Goal: Task Accomplishment & Management: Manage account settings

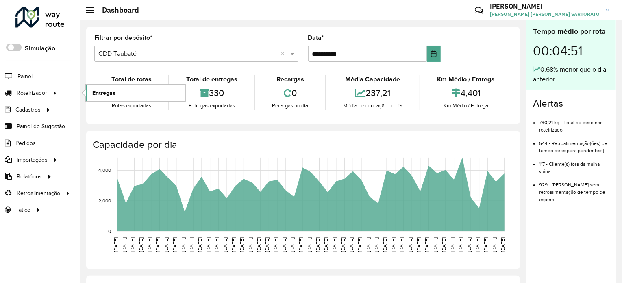
click at [111, 91] on span "Entregas" at bounding box center [103, 93] width 23 height 9
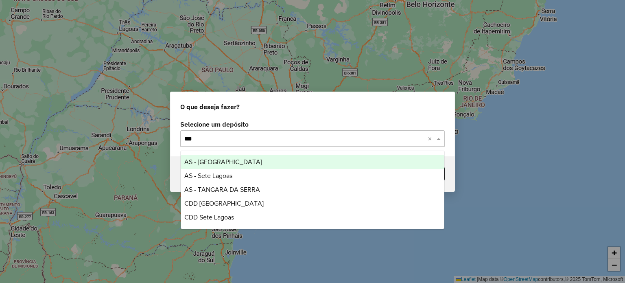
type input "****"
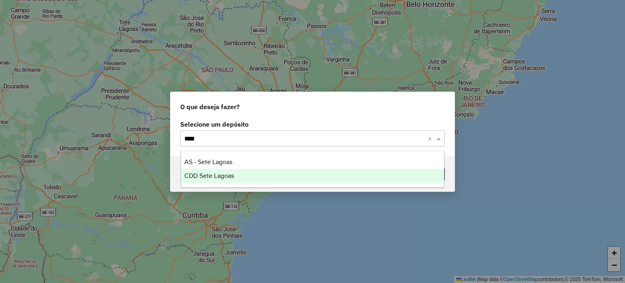
click at [218, 177] on span "CDD Sete Lagoas" at bounding box center [209, 175] width 50 height 7
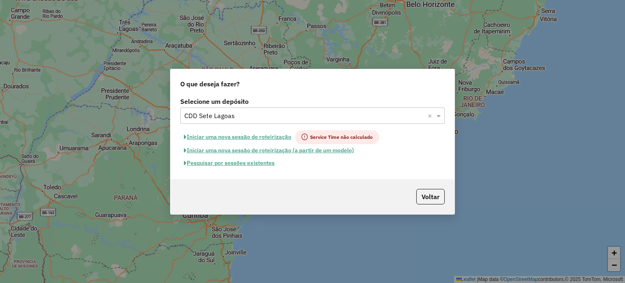
click at [220, 163] on button "Pesquisar por sessões existentes" at bounding box center [229, 163] width 98 height 13
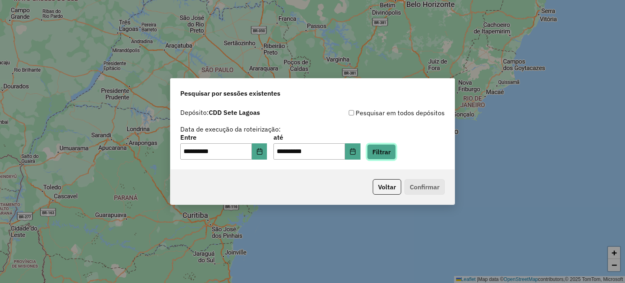
click at [396, 151] on button "Filtrar" at bounding box center [381, 151] width 29 height 15
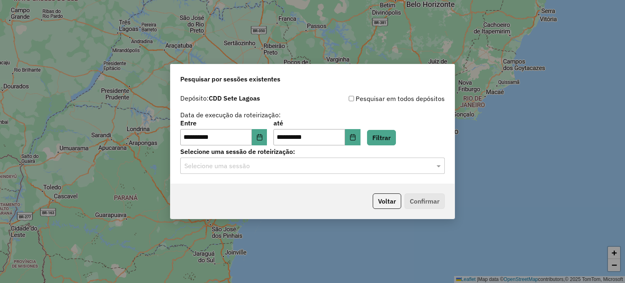
click at [247, 163] on input "text" at bounding box center [304, 166] width 240 height 10
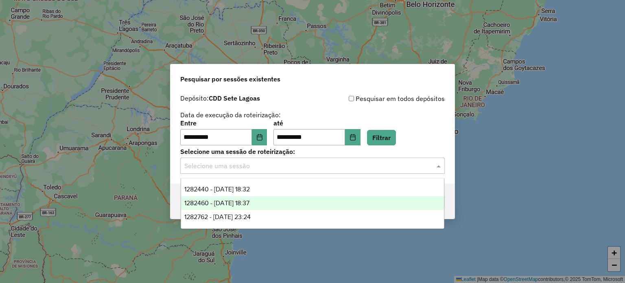
click at [240, 201] on span "1282460 - 25/09/2025 18:37" at bounding box center [216, 202] width 65 height 7
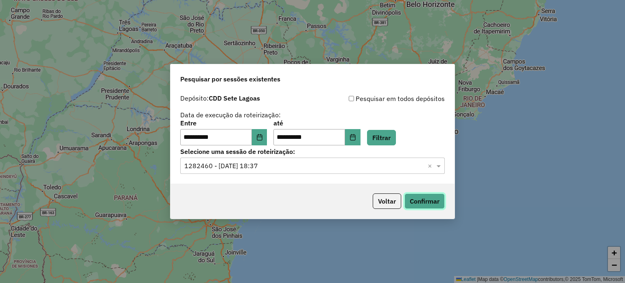
click at [422, 201] on button "Confirmar" at bounding box center [424, 200] width 40 height 15
click at [382, 204] on button "Voltar" at bounding box center [387, 200] width 28 height 15
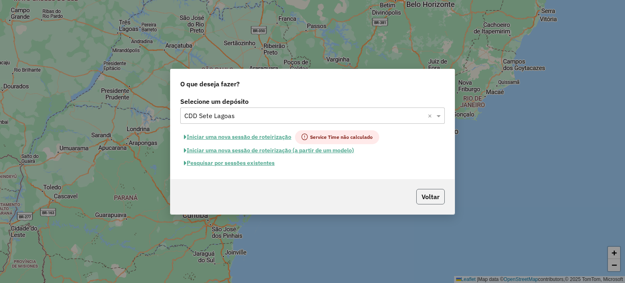
click at [431, 190] on button "Voltar" at bounding box center [430, 196] width 28 height 15
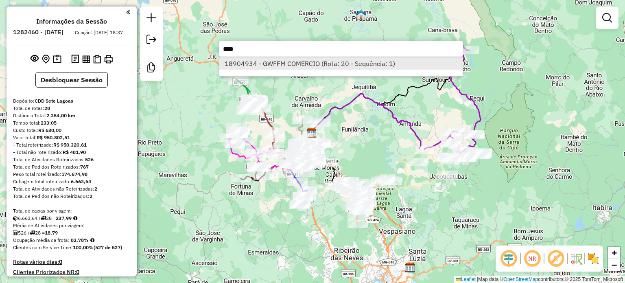
type input "****"
click at [307, 67] on li "18904934 - GWFFM COMERCIO (Rota: 20 - Sequência: 1)" at bounding box center [340, 63] width 243 height 12
select select "**********"
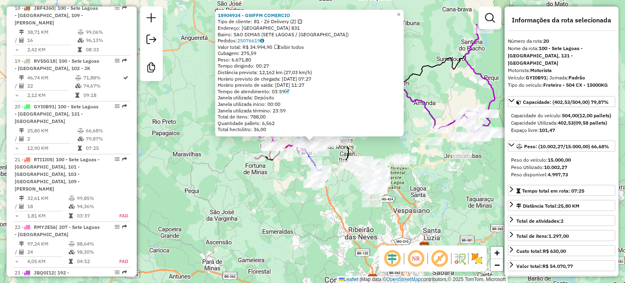
scroll to position [1275, 0]
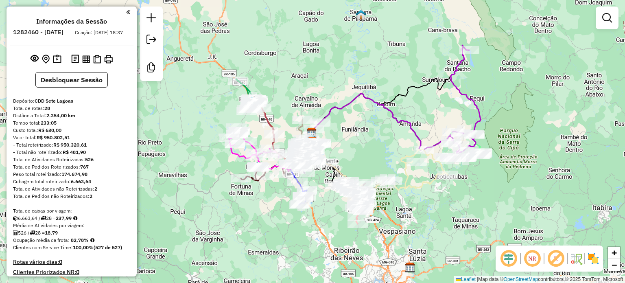
click at [556, 256] on em at bounding box center [556, 259] width 20 height 20
click at [332, 259] on div "Janela de atendimento Grade de atendimento Capacidade Transportadoras Veículos …" at bounding box center [312, 141] width 625 height 283
click at [58, 64] on img at bounding box center [57, 59] width 9 height 9
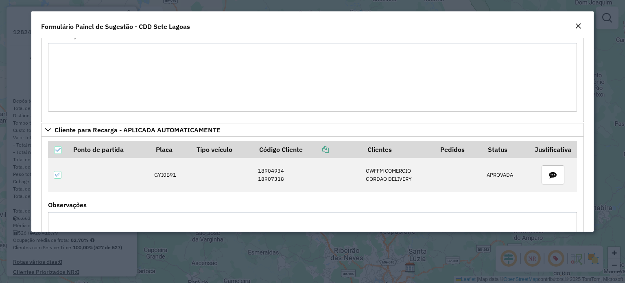
scroll to position [203, 0]
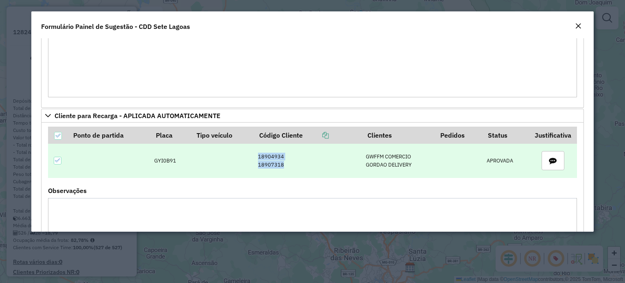
drag, startPoint x: 288, startPoint y: 168, endPoint x: 243, endPoint y: 157, distance: 46.5
click at [243, 157] on tr "GYI0B91 18904934 18907318 GWFFM COMERCIO GORDAO DELIVERY APROVADA" at bounding box center [312, 161] width 528 height 34
click at [272, 154] on td "18904934 18907318" at bounding box center [308, 161] width 108 height 34
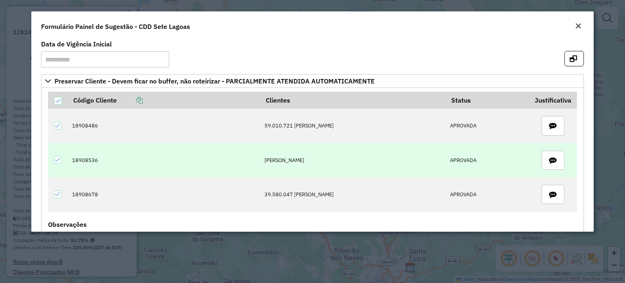
scroll to position [0, 0]
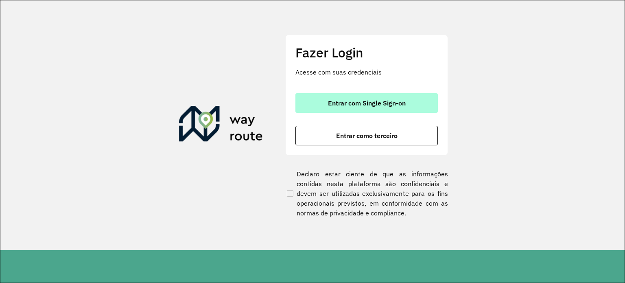
click at [351, 105] on span "Entrar com Single Sign-on" at bounding box center [367, 103] width 78 height 7
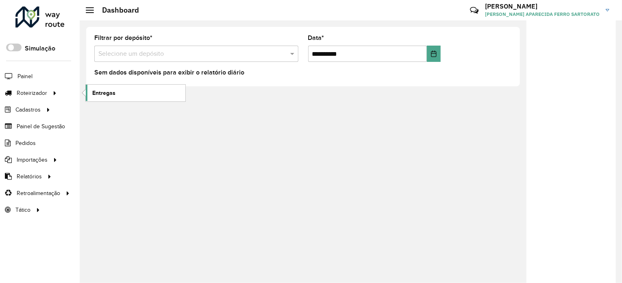
click at [107, 92] on span "Entregas" at bounding box center [103, 93] width 23 height 9
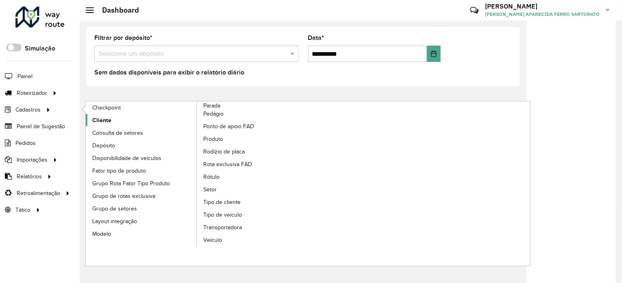
click at [107, 118] on span "Cliente" at bounding box center [101, 120] width 19 height 9
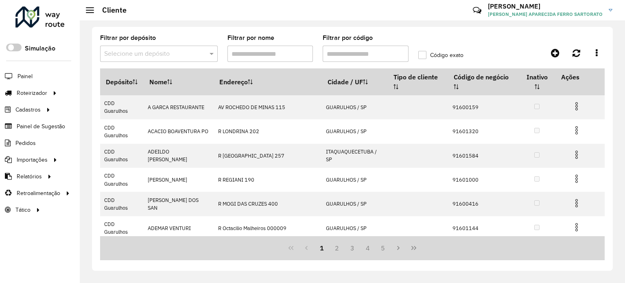
click at [114, 52] on input "text" at bounding box center [150, 54] width 93 height 10
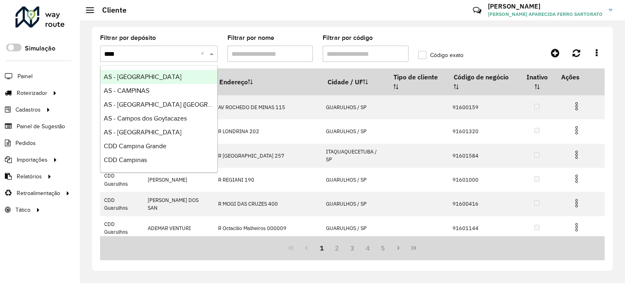
type input "*****"
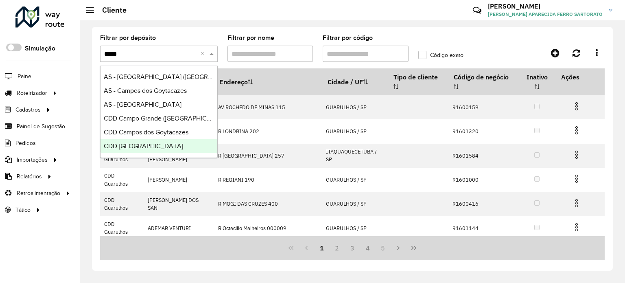
click at [175, 149] on span "CDD São José dos Campos" at bounding box center [143, 145] width 79 height 7
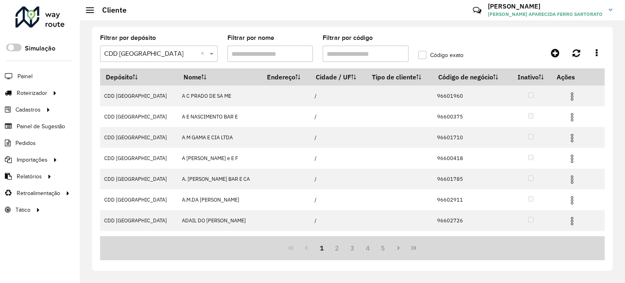
click at [342, 56] on input "Filtrar por código" at bounding box center [366, 54] width 86 height 16
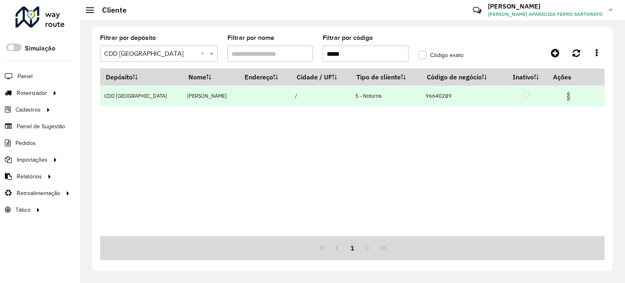
type input "*****"
click at [570, 95] on img at bounding box center [568, 97] width 10 height 10
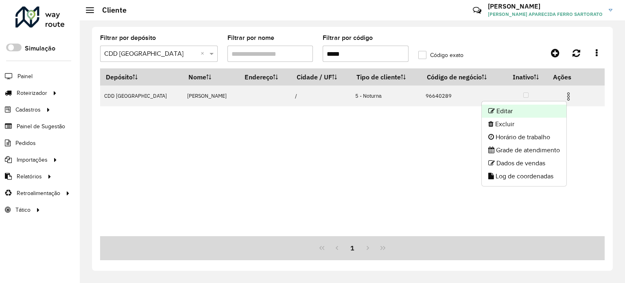
click at [521, 110] on li "Editar" at bounding box center [524, 111] width 85 height 13
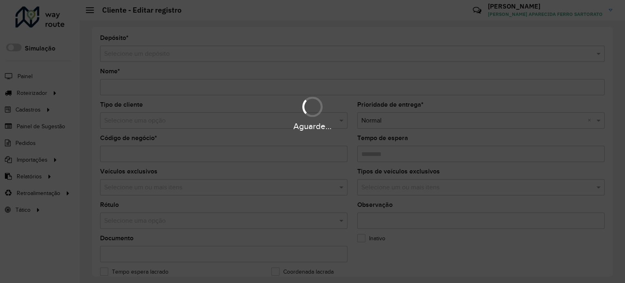
type input "**********"
type input "********"
type input "**********"
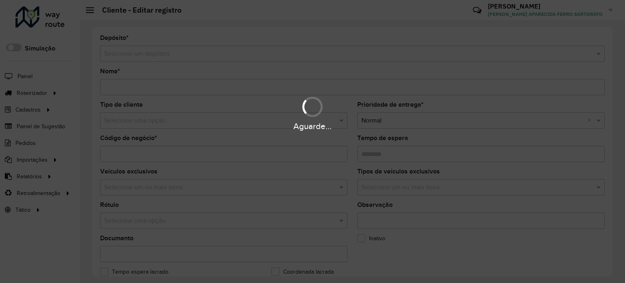
type input "**********"
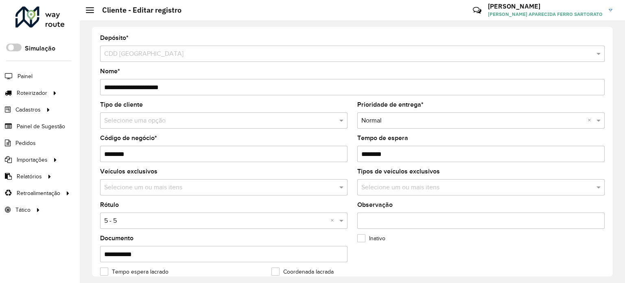
scroll to position [163, 0]
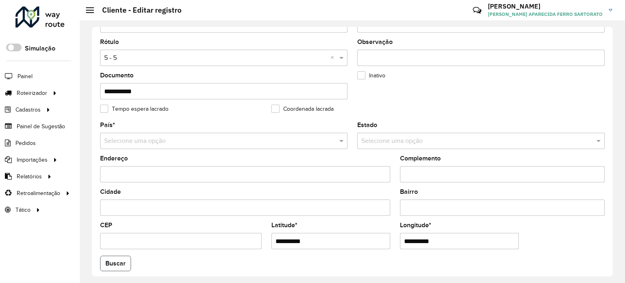
click at [116, 261] on button "Buscar" at bounding box center [115, 262] width 31 height 15
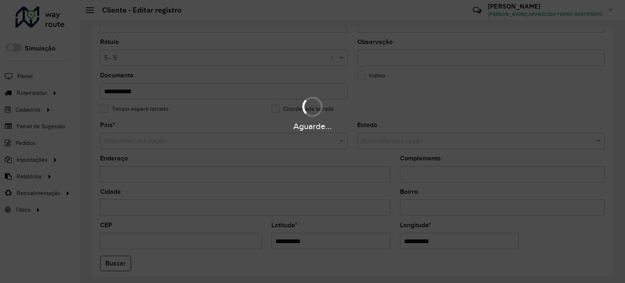
type input "**********"
type input "*********"
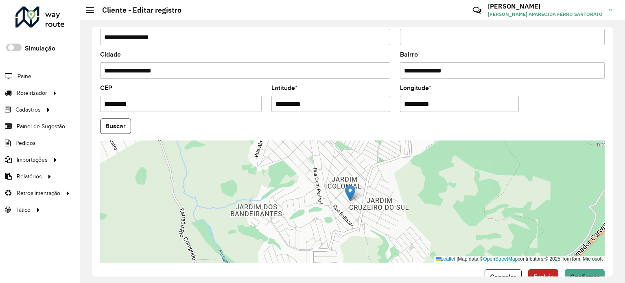
scroll to position [319, 0]
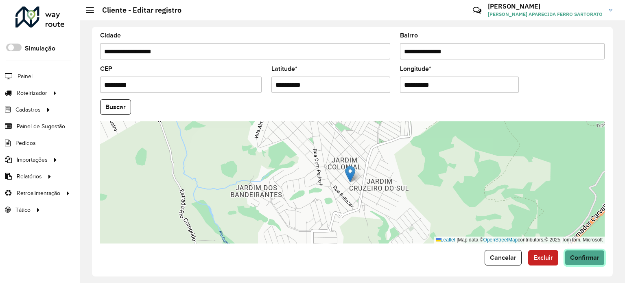
click at [578, 254] on span "Confirmar" at bounding box center [584, 257] width 29 height 7
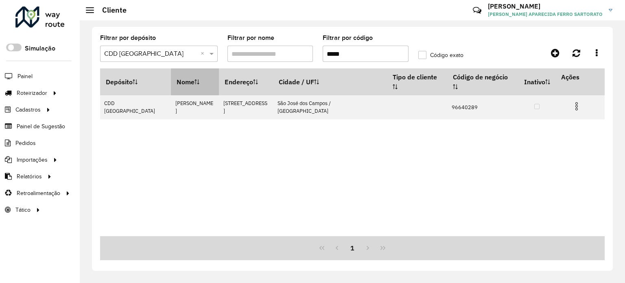
drag, startPoint x: 353, startPoint y: 53, endPoint x: 177, endPoint y: 69, distance: 176.4
click at [178, 69] on hb-list-container "Filtrar por depósito Selecione um depósito × CDD São José dos Campos × Filtrar …" at bounding box center [352, 147] width 504 height 225
paste input "text"
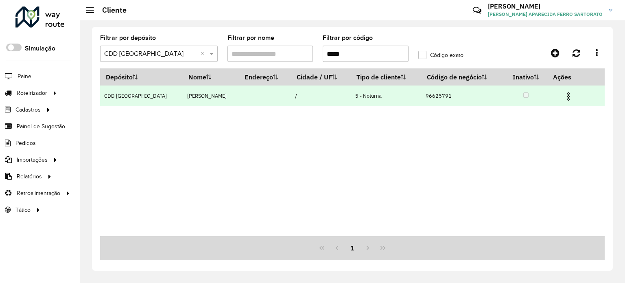
type input "*****"
click at [573, 98] on img at bounding box center [568, 97] width 10 height 10
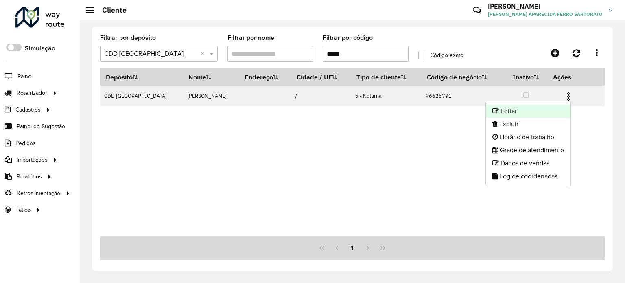
click at [526, 110] on li "Editar" at bounding box center [528, 111] width 85 height 13
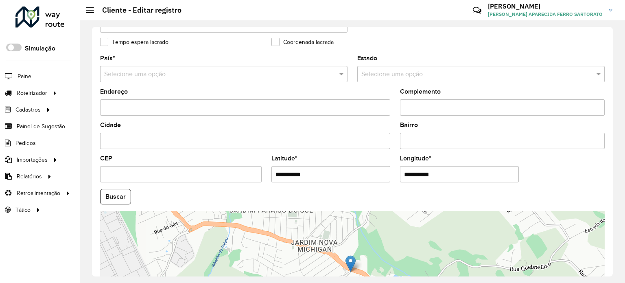
scroll to position [244, 0]
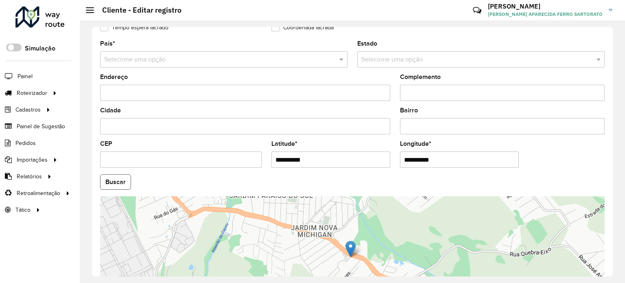
click at [109, 181] on button "Buscar" at bounding box center [115, 181] width 31 height 15
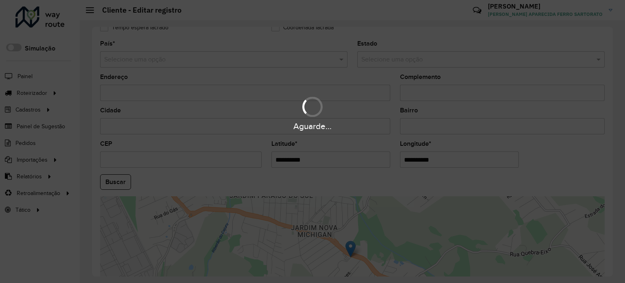
type input "**********"
type input "*********"
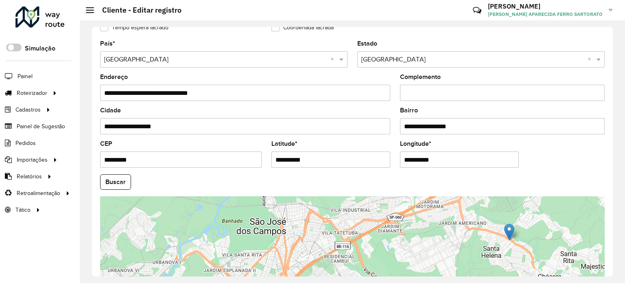
scroll to position [319, 0]
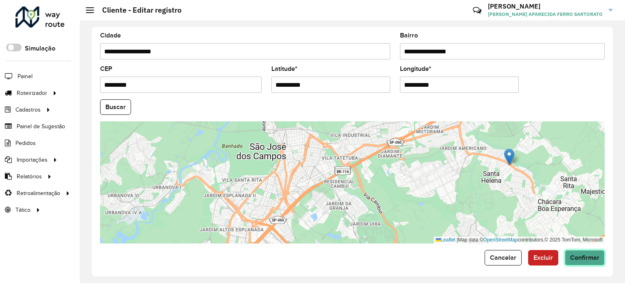
click at [582, 257] on span "Confirmar" at bounding box center [584, 257] width 29 height 7
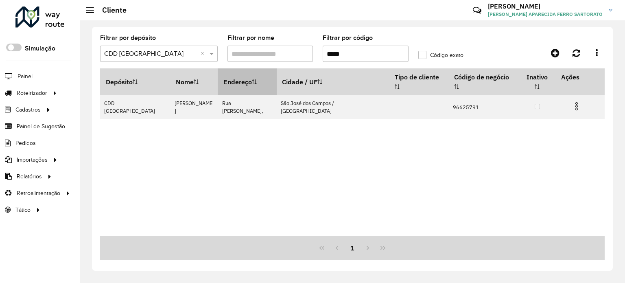
drag, startPoint x: 353, startPoint y: 57, endPoint x: 273, endPoint y: 73, distance: 82.5
click at [273, 73] on hb-list-container "Filtrar por depósito Selecione um depósito × CDD São José dos Campos × Filtrar …" at bounding box center [352, 147] width 504 height 225
paste input "text"
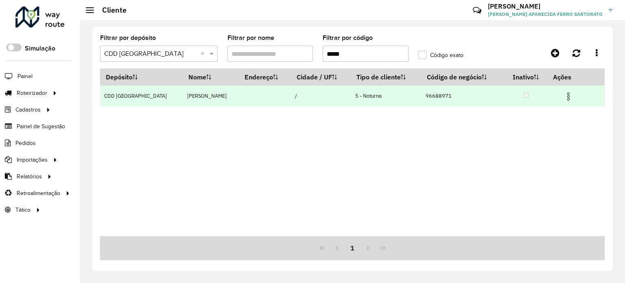
type input "*****"
click at [573, 96] on img at bounding box center [568, 97] width 10 height 10
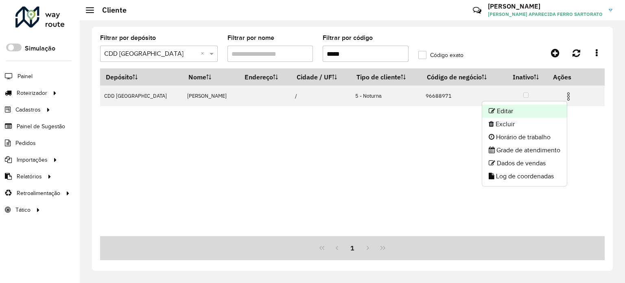
click at [501, 107] on li "Editar" at bounding box center [524, 111] width 85 height 13
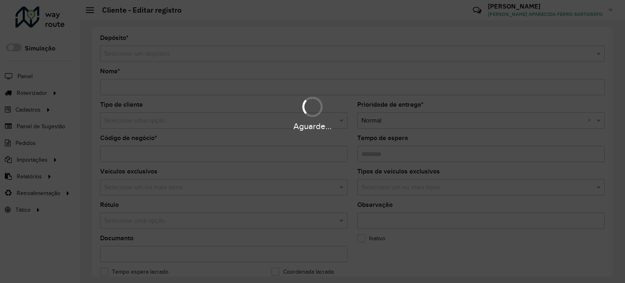
type input "**********"
type input "********"
type input "**********"
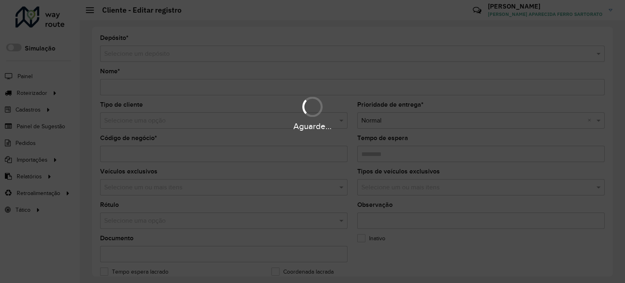
type input "**********"
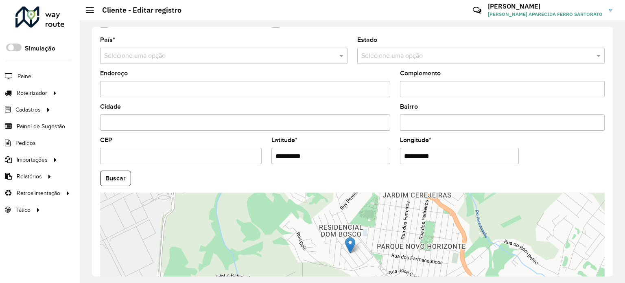
scroll to position [319, 0]
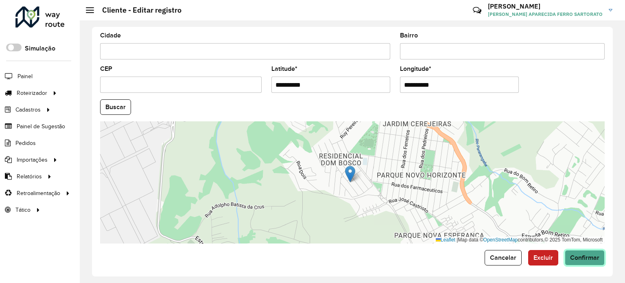
click at [572, 254] on span "Confirmar" at bounding box center [584, 257] width 29 height 7
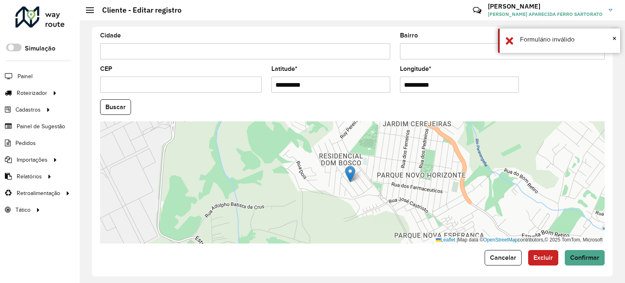
click at [116, 100] on button "Buscar" at bounding box center [115, 106] width 31 height 15
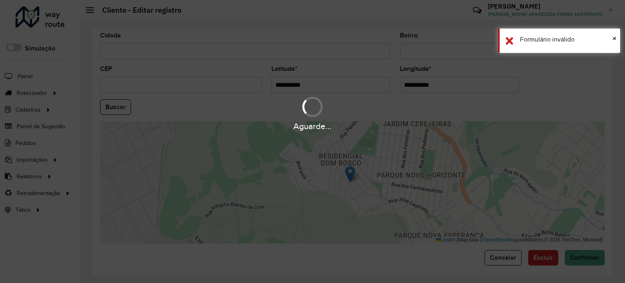
type input "**********"
type input "*********"
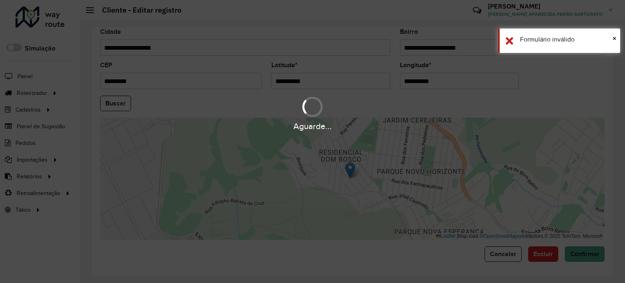
scroll to position [319, 0]
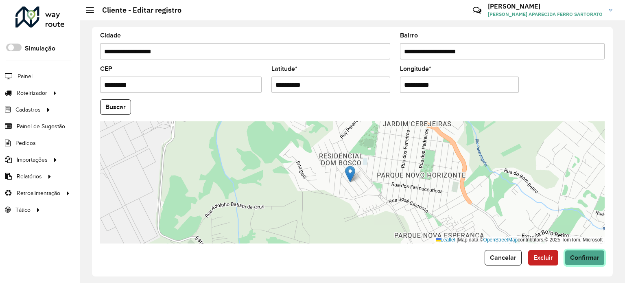
click at [585, 256] on span "Confirmar" at bounding box center [584, 257] width 29 height 7
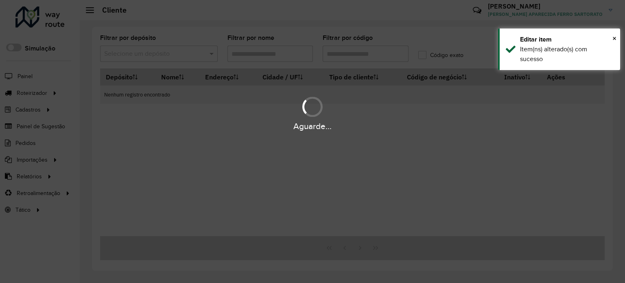
type input "*****"
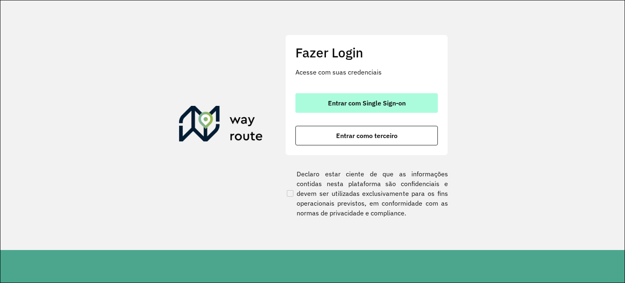
click at [347, 102] on span "Entrar com Single Sign-on" at bounding box center [367, 103] width 78 height 7
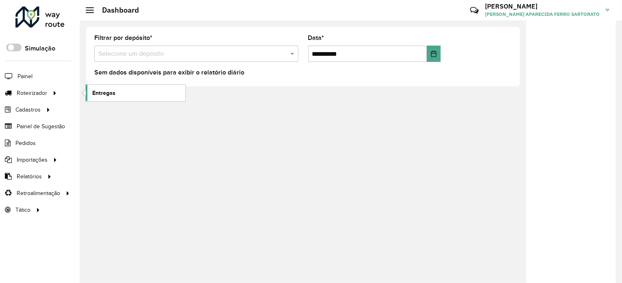
click at [106, 91] on span "Entregas" at bounding box center [103, 93] width 23 height 9
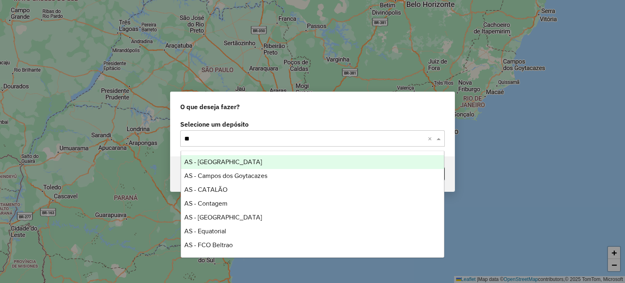
type input "***"
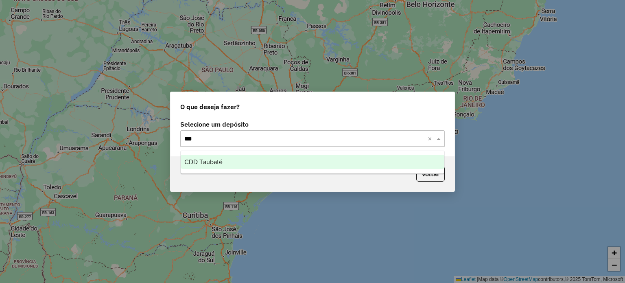
click at [203, 164] on span "CDD Taubaté" at bounding box center [203, 161] width 38 height 7
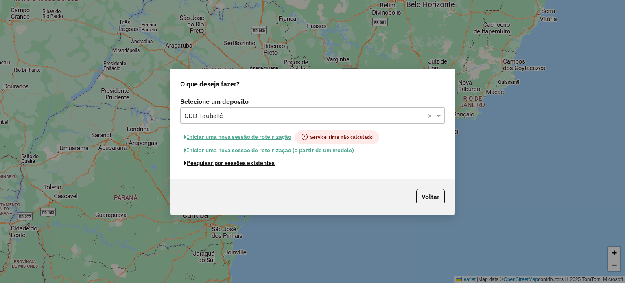
click at [211, 163] on button "Pesquisar por sessões existentes" at bounding box center [229, 163] width 98 height 13
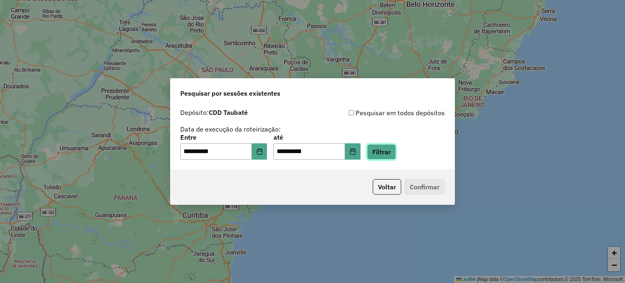
click at [396, 154] on button "Filtrar" at bounding box center [381, 151] width 29 height 15
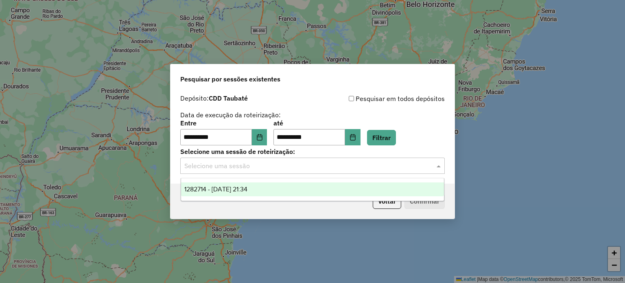
click at [192, 167] on input "text" at bounding box center [304, 166] width 240 height 10
click at [212, 190] on span "1282714 - [DATE] 21:34" at bounding box center [215, 188] width 63 height 7
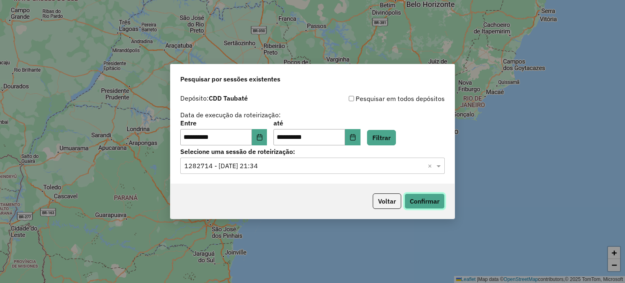
click at [423, 201] on button "Confirmar" at bounding box center [424, 200] width 40 height 15
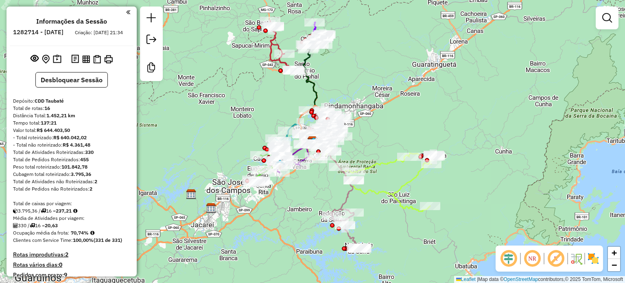
click at [552, 260] on em at bounding box center [556, 259] width 20 height 20
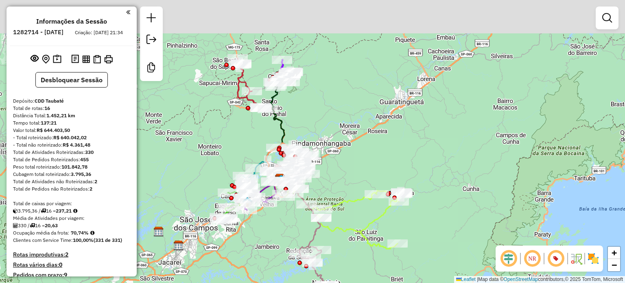
drag, startPoint x: 318, startPoint y: 203, endPoint x: 288, endPoint y: 218, distance: 34.2
click at [286, 241] on div "Janela de atendimento Grade de atendimento Capacidade Transportadoras Veículos …" at bounding box center [312, 141] width 625 height 283
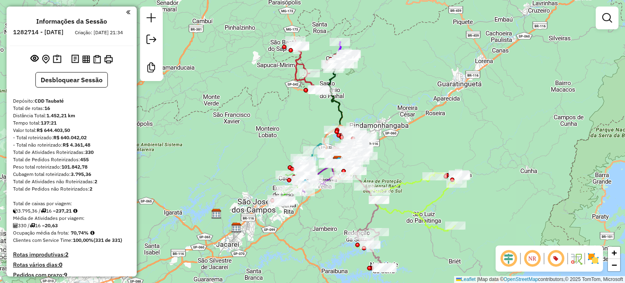
scroll to position [81, 0]
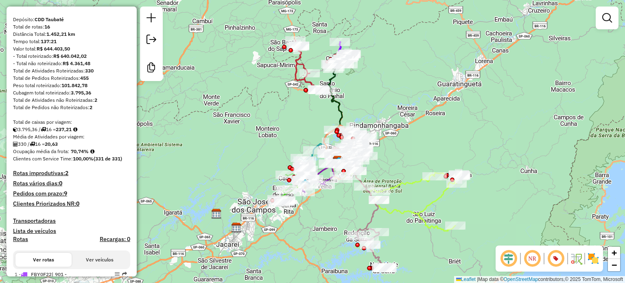
drag, startPoint x: 283, startPoint y: 127, endPoint x: 257, endPoint y: 155, distance: 38.6
click at [257, 154] on div "Janela de atendimento Grade de atendimento Capacidade Transportadoras Veículos …" at bounding box center [312, 141] width 625 height 283
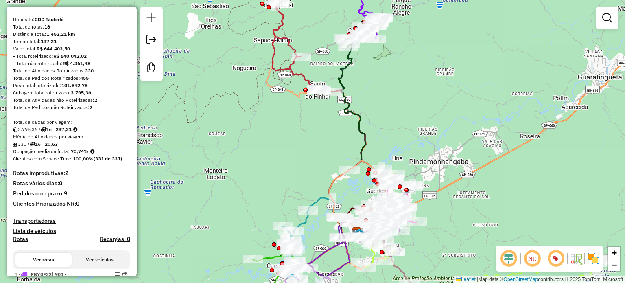
drag, startPoint x: 265, startPoint y: 131, endPoint x: 238, endPoint y: 178, distance: 54.3
click at [238, 178] on div "Janela de atendimento Grade de atendimento Capacidade Transportadoras Veículos …" at bounding box center [312, 141] width 625 height 283
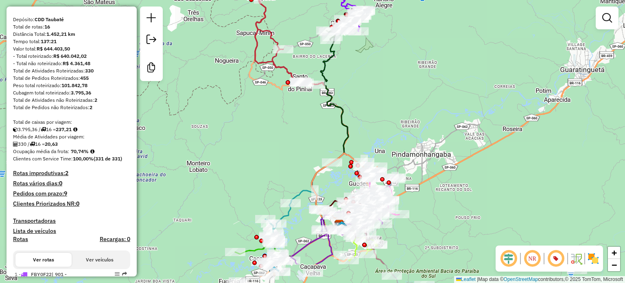
drag, startPoint x: 357, startPoint y: 150, endPoint x: 358, endPoint y: 123, distance: 26.4
click at [358, 123] on div "Janela de atendimento Grade de atendimento Capacidade Transportadoras Veículos …" at bounding box center [312, 141] width 625 height 283
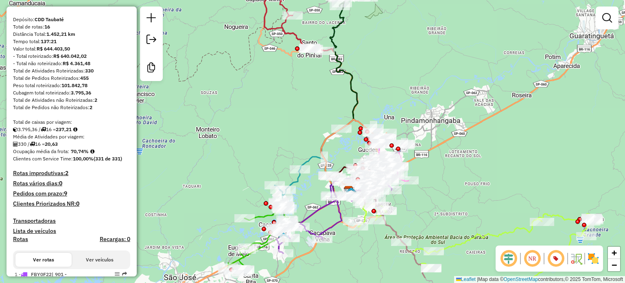
drag, startPoint x: 292, startPoint y: 146, endPoint x: 235, endPoint y: 162, distance: 59.1
click at [301, 113] on div "Janela de atendimento Grade de atendimento Capacidade Transportadoras Veículos …" at bounding box center [312, 141] width 625 height 283
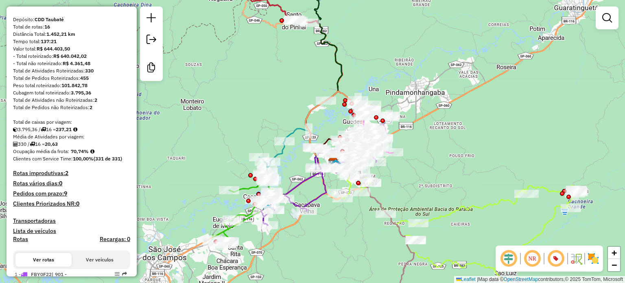
drag, startPoint x: 264, startPoint y: 161, endPoint x: 247, endPoint y: 130, distance: 34.8
click at [247, 130] on div "Janela de atendimento Grade de atendimento Capacidade Transportadoras Veículos …" at bounding box center [312, 141] width 625 height 283
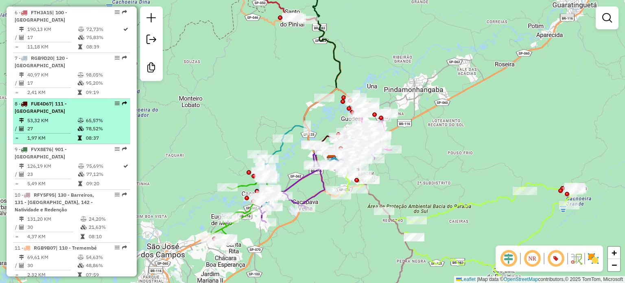
scroll to position [569, 0]
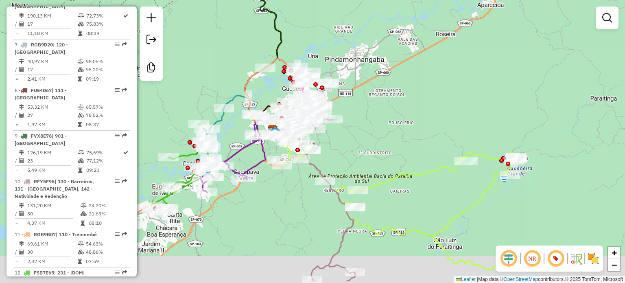
drag, startPoint x: 320, startPoint y: 244, endPoint x: 241, endPoint y: 205, distance: 87.7
click at [246, 207] on div "Janela de atendimento Grade de atendimento Capacidade Transportadoras Veículos …" at bounding box center [312, 141] width 625 height 283
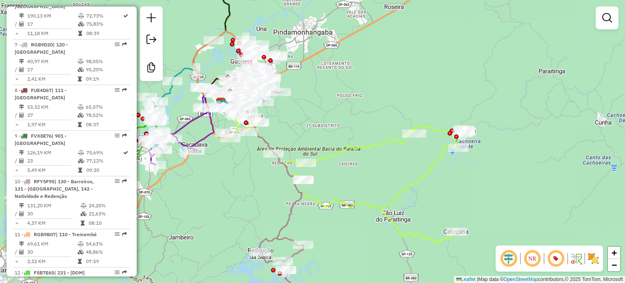
drag, startPoint x: 392, startPoint y: 211, endPoint x: 352, endPoint y: 190, distance: 45.8
click at [353, 190] on div "Janela de atendimento Grade de atendimento Capacidade Transportadoras Veículos …" at bounding box center [312, 141] width 625 height 283
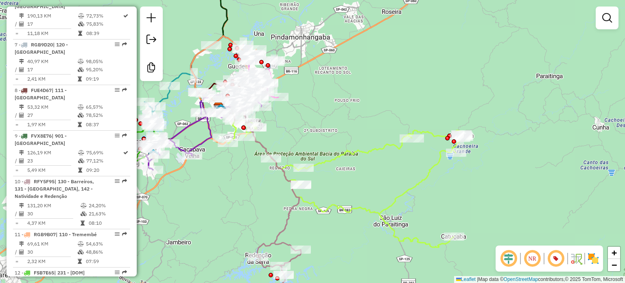
click at [312, 203] on icon at bounding box center [345, 183] width 235 height 128
select select "**********"
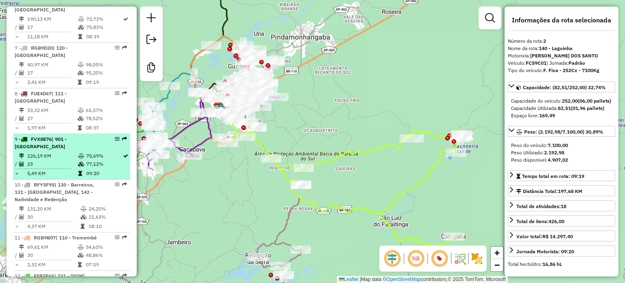
scroll to position [600, 0]
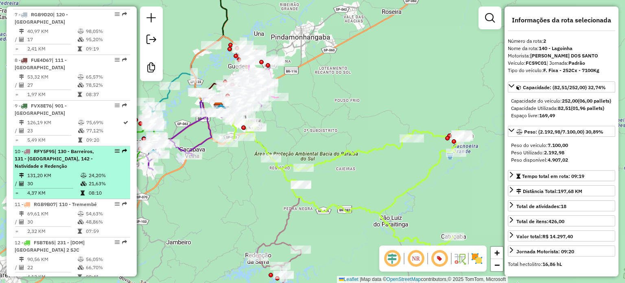
click at [27, 150] on icon at bounding box center [27, 151] width 7 height 5
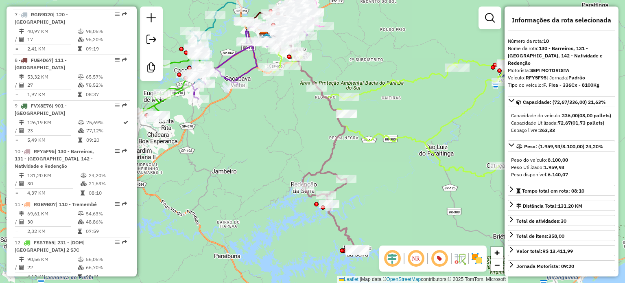
click at [317, 170] on icon at bounding box center [317, 145] width 86 height 213
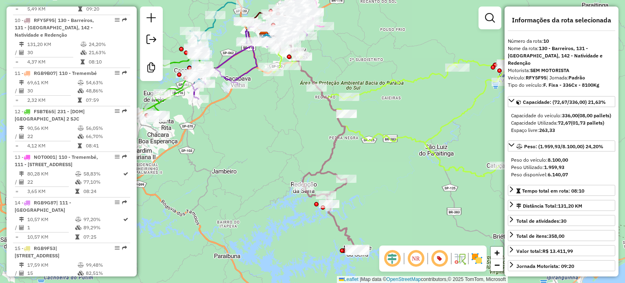
scroll to position [738, 0]
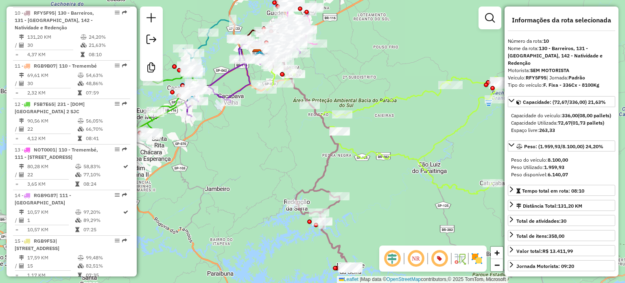
drag, startPoint x: 288, startPoint y: 138, endPoint x: 281, endPoint y: 156, distance: 18.8
click at [281, 156] on div "Janela de atendimento Grade de atendimento Capacidade Transportadoras Veículos …" at bounding box center [312, 141] width 625 height 283
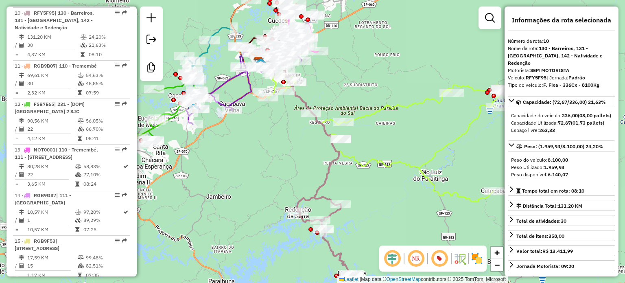
drag, startPoint x: 281, startPoint y: 143, endPoint x: 283, endPoint y: 161, distance: 18.8
click at [282, 161] on div "Janela de atendimento Grade de atendimento Capacidade Transportadoras Veículos …" at bounding box center [312, 141] width 625 height 283
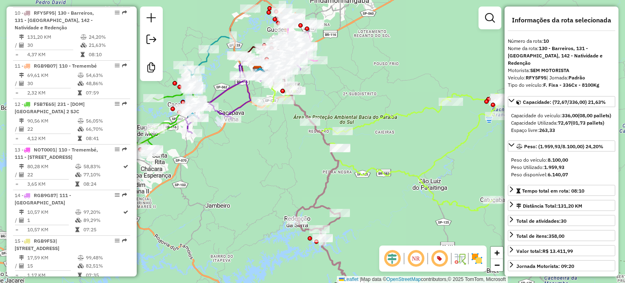
drag, startPoint x: 279, startPoint y: 144, endPoint x: 277, endPoint y: 132, distance: 12.8
click at [277, 132] on div "Janela de atendimento Grade de atendimento Capacidade Transportadoras Veículos …" at bounding box center [312, 141] width 625 height 283
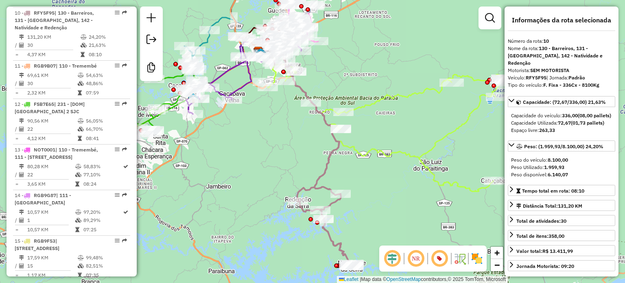
drag, startPoint x: 286, startPoint y: 149, endPoint x: 290, endPoint y: 127, distance: 22.3
click at [290, 128] on div "Janela de atendimento Grade de atendimento Capacidade Transportadoras Veículos …" at bounding box center [312, 141] width 625 height 283
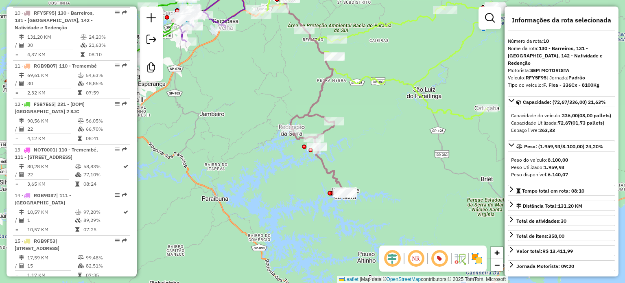
drag, startPoint x: 275, startPoint y: 216, endPoint x: 262, endPoint y: 159, distance: 58.9
click at [264, 153] on div "Janela de atendimento Grade de atendimento Capacidade Transportadoras Veículos …" at bounding box center [312, 141] width 625 height 283
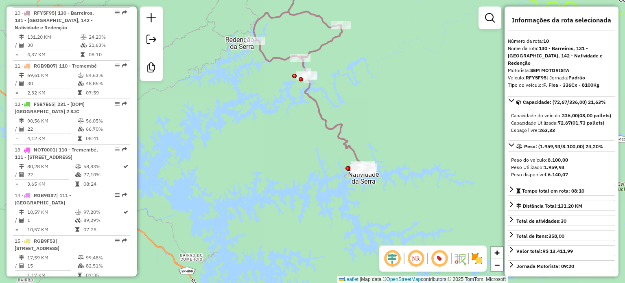
drag, startPoint x: 342, startPoint y: 195, endPoint x: 289, endPoint y: 173, distance: 57.3
click at [289, 173] on div "Janela de atendimento Grade de atendimento Capacidade Transportadoras Veículos …" at bounding box center [312, 141] width 625 height 283
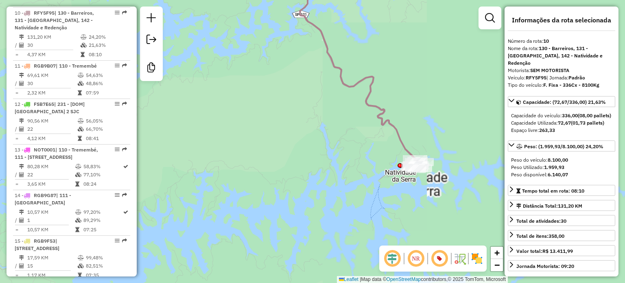
drag, startPoint x: 376, startPoint y: 192, endPoint x: 319, endPoint y: 204, distance: 58.2
click at [320, 204] on div "Janela de atendimento Grade de atendimento Capacidade Transportadoras Veículos …" at bounding box center [312, 141] width 625 height 283
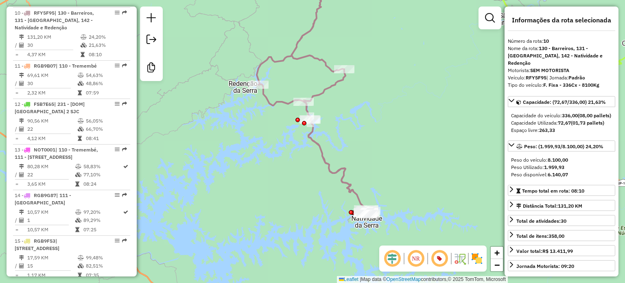
drag, startPoint x: 265, startPoint y: 148, endPoint x: 301, endPoint y: 208, distance: 69.7
click at [301, 208] on div "Janela de atendimento Grade de atendimento Capacidade Transportadoras Veículos …" at bounding box center [312, 141] width 625 height 283
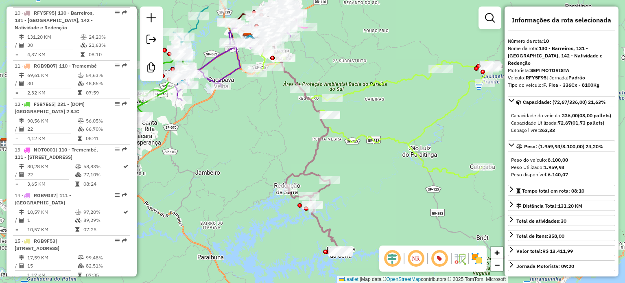
drag, startPoint x: 259, startPoint y: 98, endPoint x: 268, endPoint y: 134, distance: 36.4
click at [268, 134] on div "Janela de atendimento Grade de atendimento Capacidade Transportadoras Veículos …" at bounding box center [312, 141] width 625 height 283
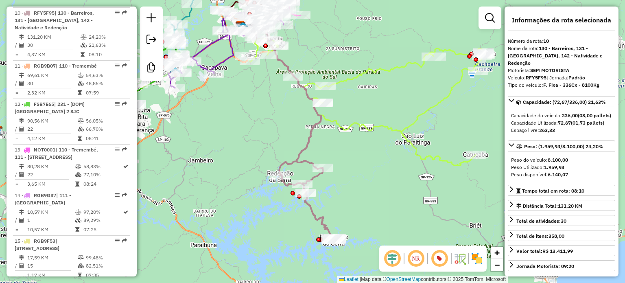
drag, startPoint x: 286, startPoint y: 131, endPoint x: 273, endPoint y: 115, distance: 20.6
click at [273, 107] on div "Janela de atendimento Grade de atendimento Capacidade Transportadoras Veículos …" at bounding box center [312, 141] width 625 height 283
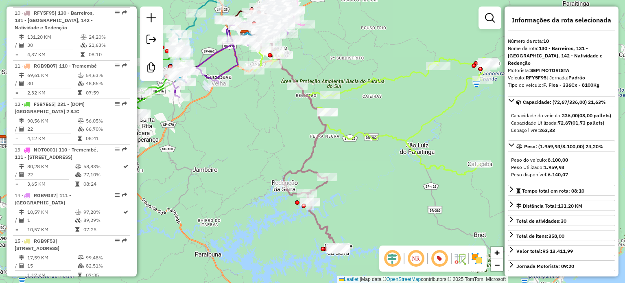
drag, startPoint x: 260, startPoint y: 119, endPoint x: 270, endPoint y: 140, distance: 22.6
click at [270, 140] on div "Janela de atendimento Grade de atendimento Capacidade Transportadoras Veículos …" at bounding box center [312, 141] width 625 height 283
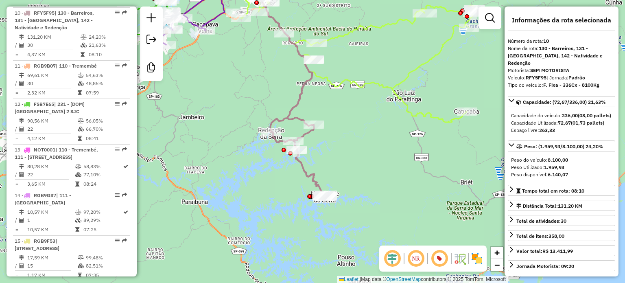
drag, startPoint x: 275, startPoint y: 144, endPoint x: 261, endPoint y: 91, distance: 54.7
click at [261, 91] on div "Janela de atendimento Grade de atendimento Capacidade Transportadoras Veículos …" at bounding box center [312, 141] width 625 height 283
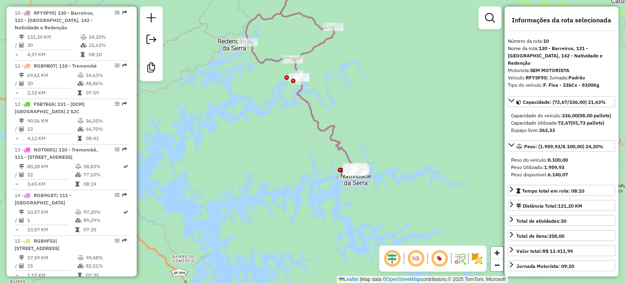
drag, startPoint x: 288, startPoint y: 182, endPoint x: 259, endPoint y: 143, distance: 48.6
click at [259, 143] on div "Janela de atendimento Grade de atendimento Capacidade Transportadoras Veículos …" at bounding box center [312, 141] width 625 height 283
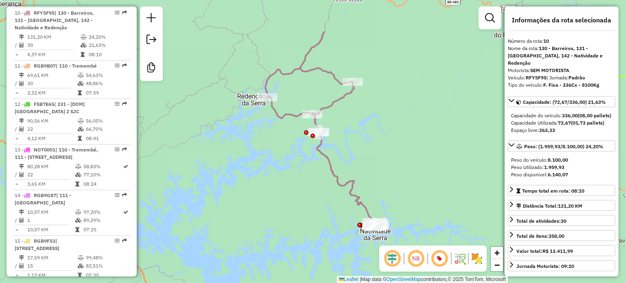
drag, startPoint x: 259, startPoint y: 133, endPoint x: 281, endPoint y: 192, distance: 63.5
click at [281, 193] on div "Janela de atendimento Grade de atendimento Capacidade Transportadoras Veículos …" at bounding box center [312, 141] width 625 height 283
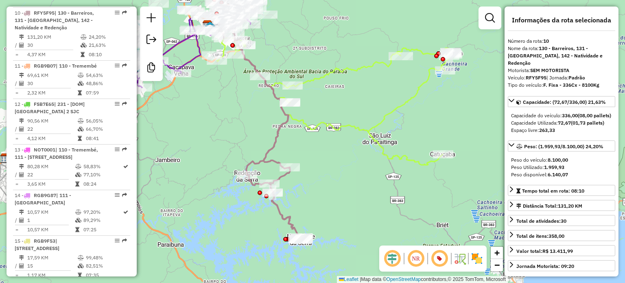
drag, startPoint x: 238, startPoint y: 75, endPoint x: 218, endPoint y: 121, distance: 50.8
click at [218, 121] on div "Janela de atendimento Grade de atendimento Capacidade Transportadoras Veículos …" at bounding box center [312, 141] width 625 height 283
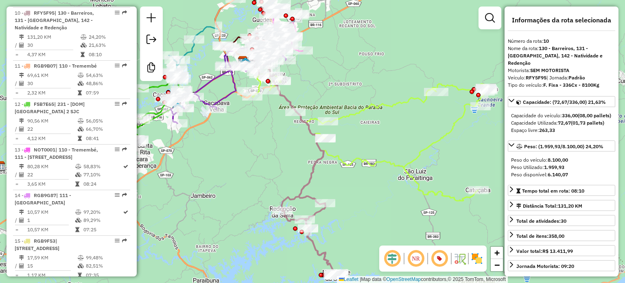
drag, startPoint x: 236, startPoint y: 124, endPoint x: 308, endPoint y: 190, distance: 97.6
click at [312, 193] on div "Janela de atendimento Grade de atendimento Capacidade Transportadoras Veículos …" at bounding box center [312, 141] width 625 height 283
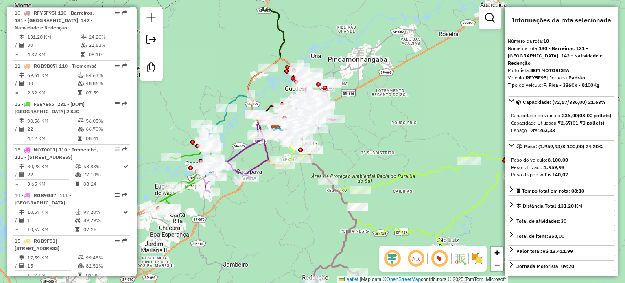
drag, startPoint x: 282, startPoint y: 170, endPoint x: 277, endPoint y: 205, distance: 34.6
click at [275, 210] on div "Janela de atendimento Grade de atendimento Capacidade Transportadoras Veículos …" at bounding box center [312, 141] width 625 height 283
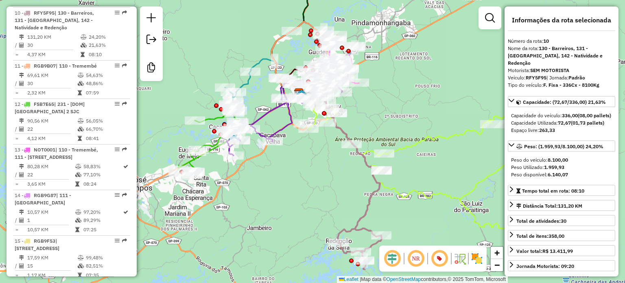
drag, startPoint x: 279, startPoint y: 185, endPoint x: 296, endPoint y: 156, distance: 33.9
click at [296, 156] on div "Janela de atendimento Grade de atendimento Capacidade Transportadoras Veículos …" at bounding box center [312, 141] width 625 height 283
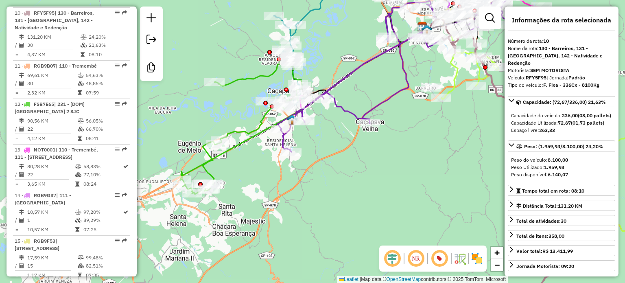
drag, startPoint x: 279, startPoint y: 167, endPoint x: 383, endPoint y: 186, distance: 105.4
click at [383, 186] on div "Janela de atendimento Grade de atendimento Capacidade Transportadoras Veículos …" at bounding box center [312, 141] width 625 height 283
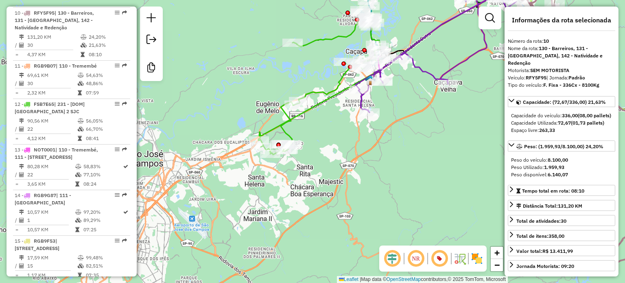
drag, startPoint x: 341, startPoint y: 209, endPoint x: 416, endPoint y: 170, distance: 85.3
click at [416, 170] on div "Janela de atendimento Grade de atendimento Capacidade Transportadoras Veículos …" at bounding box center [312, 141] width 625 height 283
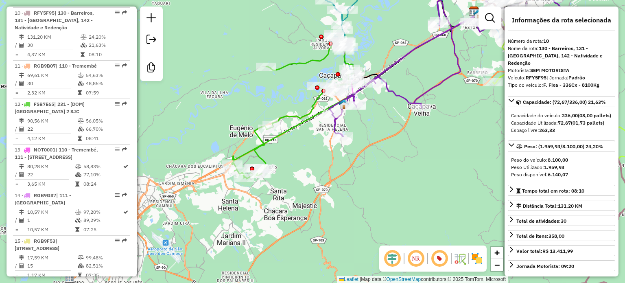
drag, startPoint x: 272, startPoint y: 178, endPoint x: 231, endPoint y: 214, distance: 54.7
click at [231, 214] on div "Janela de atendimento Grade de atendimento Capacidade Transportadoras Veículos …" at bounding box center [312, 141] width 625 height 283
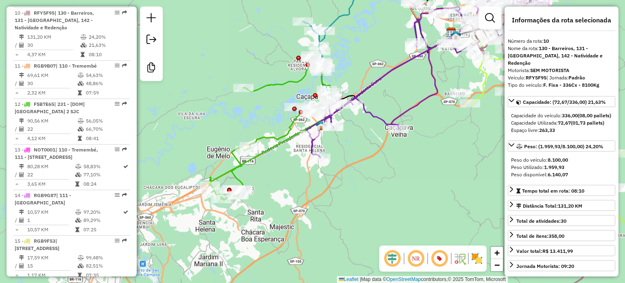
drag, startPoint x: 277, startPoint y: 181, endPoint x: 254, endPoint y: 202, distance: 31.1
click at [254, 202] on div "Janela de atendimento Grade de atendimento Capacidade Transportadoras Veículos …" at bounding box center [312, 141] width 625 height 283
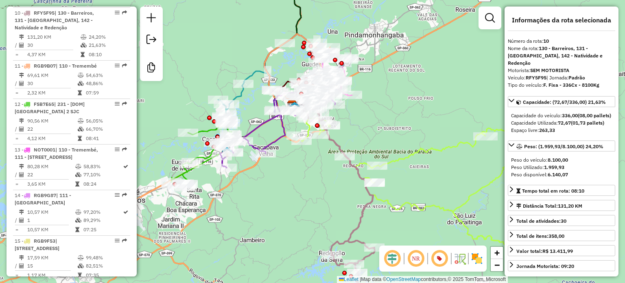
drag, startPoint x: 399, startPoint y: 211, endPoint x: 330, endPoint y: 209, distance: 69.6
click at [327, 210] on div "Janela de atendimento Grade de atendimento Capacidade Transportadoras Veículos …" at bounding box center [312, 141] width 625 height 283
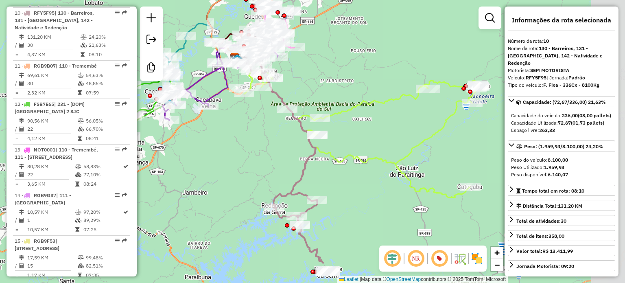
drag, startPoint x: 339, startPoint y: 188, endPoint x: 270, endPoint y: 133, distance: 88.9
click at [272, 132] on div "Janela de atendimento Grade de atendimento Capacidade Transportadoras Veículos …" at bounding box center [312, 141] width 625 height 283
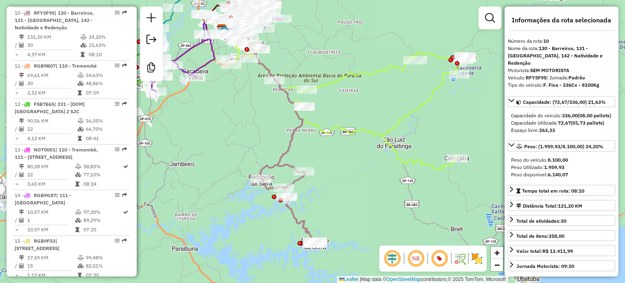
drag, startPoint x: 347, startPoint y: 183, endPoint x: 356, endPoint y: 176, distance: 11.2
click at [355, 176] on div "Janela de atendimento Grade de atendimento Capacidade Transportadoras Veículos …" at bounding box center [312, 141] width 625 height 283
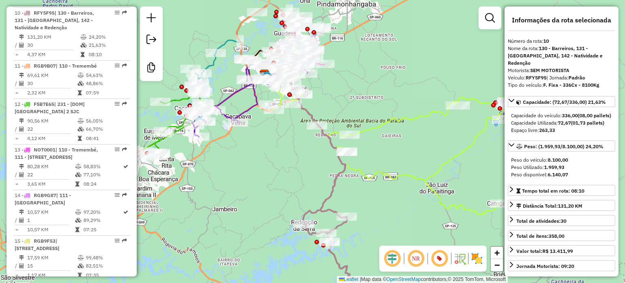
drag, startPoint x: 355, startPoint y: 122, endPoint x: 382, endPoint y: 148, distance: 38.5
click at [381, 149] on div "Janela de atendimento Grade de atendimento Capacidade Transportadoras Veículos …" at bounding box center [312, 141] width 625 height 283
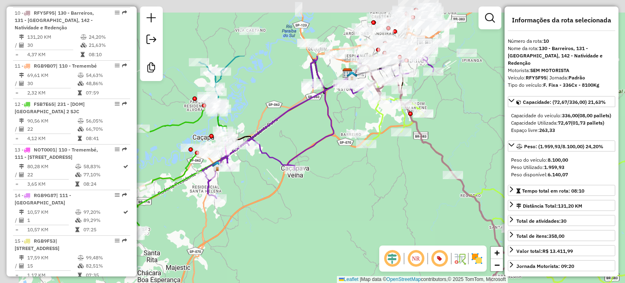
drag, startPoint x: 301, startPoint y: 126, endPoint x: 386, endPoint y: 208, distance: 117.9
click at [391, 210] on div "Janela de atendimento Grade de atendimento Capacidade Transportadoras Veículos …" at bounding box center [312, 141] width 625 height 283
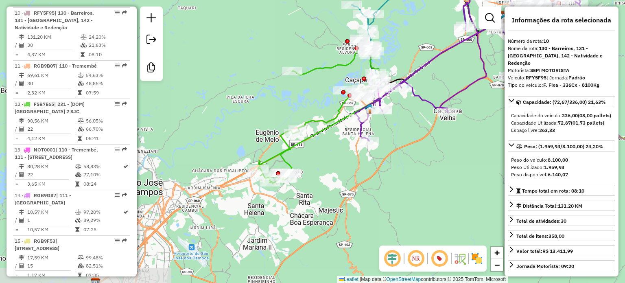
drag, startPoint x: 200, startPoint y: 228, endPoint x: 329, endPoint y: 170, distance: 141.6
click at [329, 170] on div "Janela de atendimento Grade de atendimento Capacidade Transportadoras Veículos …" at bounding box center [312, 141] width 625 height 283
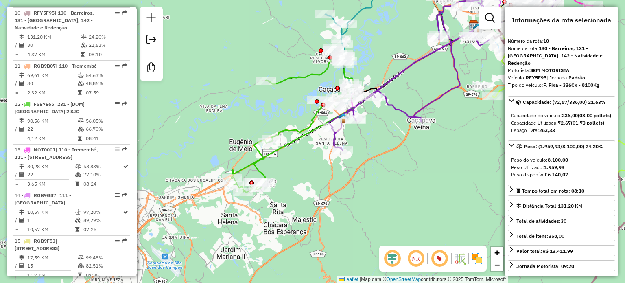
drag, startPoint x: 341, startPoint y: 153, endPoint x: 311, endPoint y: 163, distance: 31.5
click at [314, 164] on div "Janela de atendimento Grade de atendimento Capacidade Transportadoras Veículos …" at bounding box center [312, 141] width 625 height 283
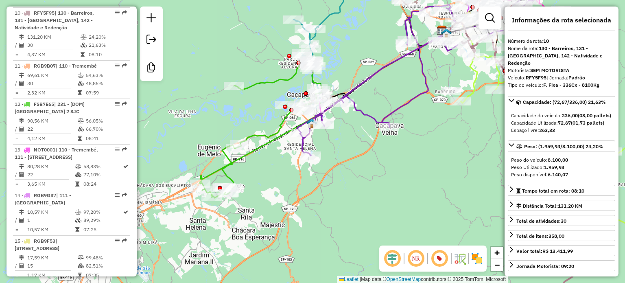
drag, startPoint x: 328, startPoint y: 161, endPoint x: 283, endPoint y: 169, distance: 45.0
click at [288, 170] on div "Janela de atendimento Grade de atendimento Capacidade Transportadoras Veículos …" at bounding box center [312, 141] width 625 height 283
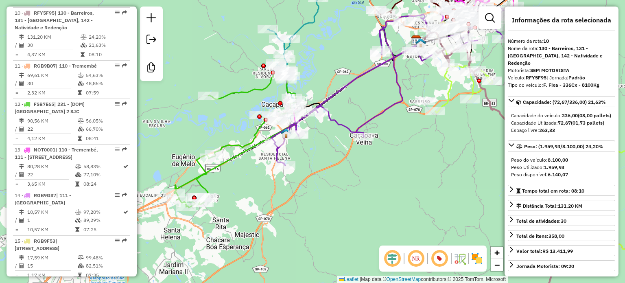
drag, startPoint x: 256, startPoint y: 119, endPoint x: 238, endPoint y: 126, distance: 19.6
click at [238, 126] on div "Janela de atendimento Grade de atendimento Capacidade Transportadoras Veículos …" at bounding box center [312, 141] width 625 height 283
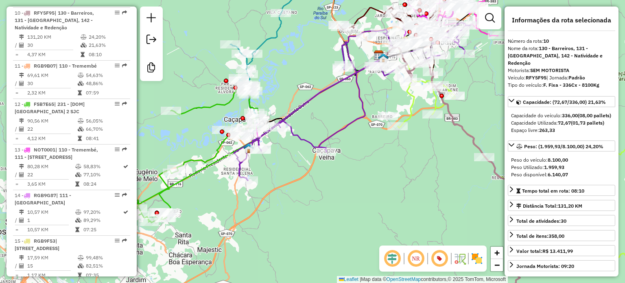
drag, startPoint x: 328, startPoint y: 56, endPoint x: 284, endPoint y: 80, distance: 50.1
click at [285, 79] on div "Janela de atendimento Grade de atendimento Capacidade Transportadoras Veículos …" at bounding box center [312, 141] width 625 height 283
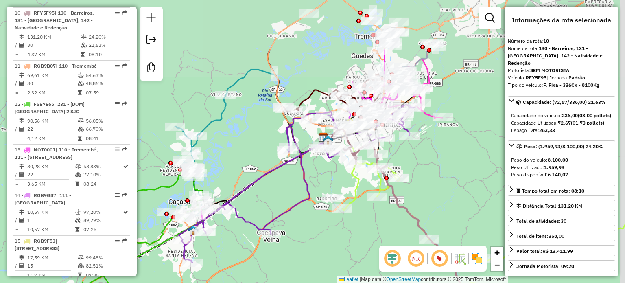
drag, startPoint x: 306, startPoint y: 65, endPoint x: 229, endPoint y: 177, distance: 135.2
click at [229, 177] on div "Janela de atendimento Grade de atendimento Capacidade Transportadoras Veículos …" at bounding box center [312, 141] width 625 height 283
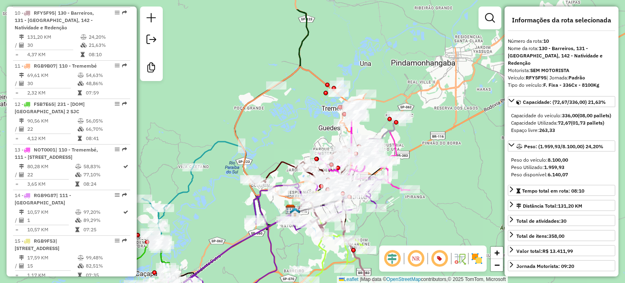
drag, startPoint x: 296, startPoint y: 94, endPoint x: 291, endPoint y: 131, distance: 37.0
click at [290, 131] on div "Janela de atendimento Grade de atendimento Capacidade Transportadoras Veículos …" at bounding box center [312, 141] width 625 height 283
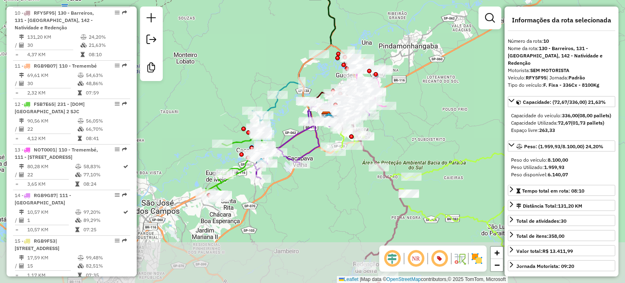
drag, startPoint x: 247, startPoint y: 178, endPoint x: 280, endPoint y: 126, distance: 61.4
click at [280, 126] on div "Janela de atendimento Grade de atendimento Capacidade Transportadoras Veículos …" at bounding box center [312, 141] width 625 height 283
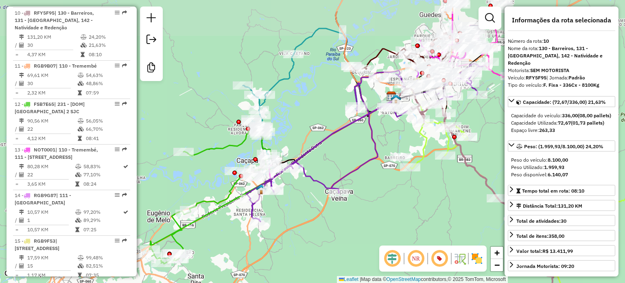
drag, startPoint x: 345, startPoint y: 68, endPoint x: 319, endPoint y: 109, distance: 48.9
click at [320, 109] on div "Janela de atendimento Grade de atendimento Capacidade Transportadoras Veículos …" at bounding box center [312, 141] width 625 height 283
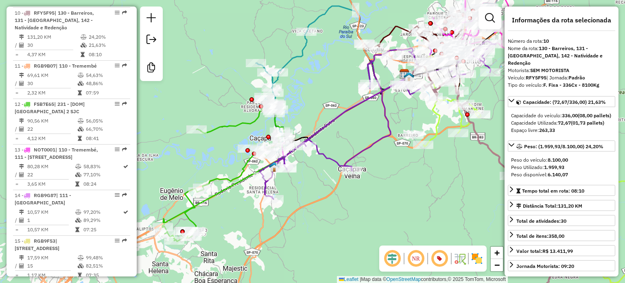
drag, startPoint x: 294, startPoint y: 116, endPoint x: 315, endPoint y: 83, distance: 38.9
click at [315, 83] on div "Janela de atendimento Grade de atendimento Capacidade Transportadoras Veículos …" at bounding box center [312, 141] width 625 height 283
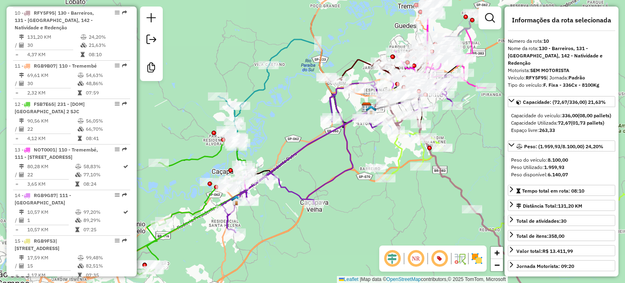
drag, startPoint x: 334, startPoint y: 78, endPoint x: 288, endPoint y: 123, distance: 64.7
click at [288, 123] on div "Janela de atendimento Grade de atendimento Capacidade Transportadoras Veículos …" at bounding box center [312, 141] width 625 height 283
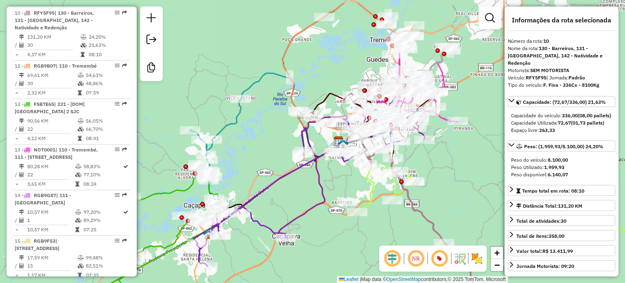
drag, startPoint x: 293, startPoint y: 105, endPoint x: 253, endPoint y: 155, distance: 63.1
click at [252, 157] on div "Janela de atendimento Grade de atendimento Capacidade Transportadoras Veículos …" at bounding box center [312, 141] width 625 height 283
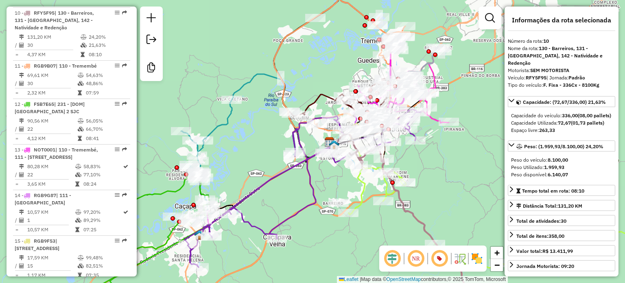
drag, startPoint x: 320, startPoint y: 81, endPoint x: 320, endPoint y: 41, distance: 39.9
click at [320, 40] on div "Janela de atendimento Grade de atendimento Capacidade Transportadoras Veículos …" at bounding box center [312, 141] width 625 height 283
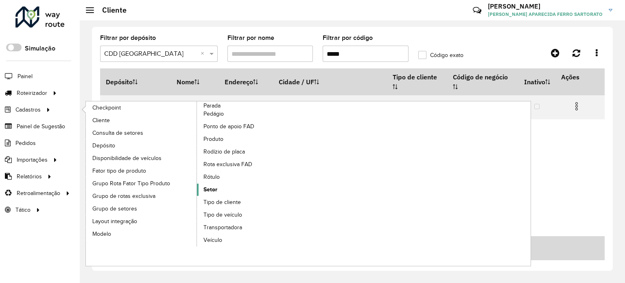
click at [209, 188] on span "Setor" at bounding box center [210, 189] width 14 height 9
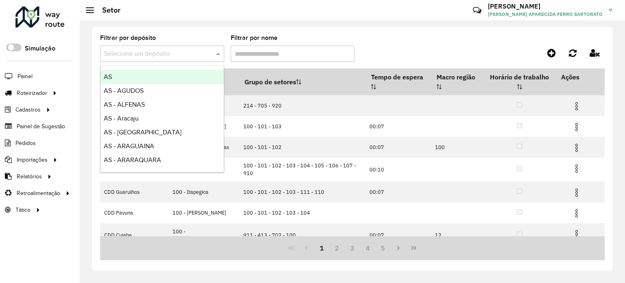
click at [156, 57] on input "text" at bounding box center [154, 54] width 100 height 10
type input "***"
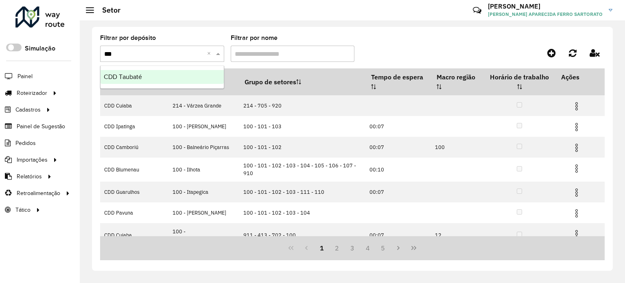
click at [145, 76] on div "CDD Taubaté" at bounding box center [161, 77] width 123 height 14
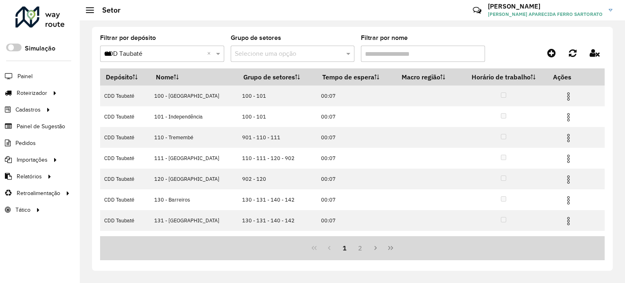
click at [277, 50] on input "text" at bounding box center [285, 54] width 100 height 10
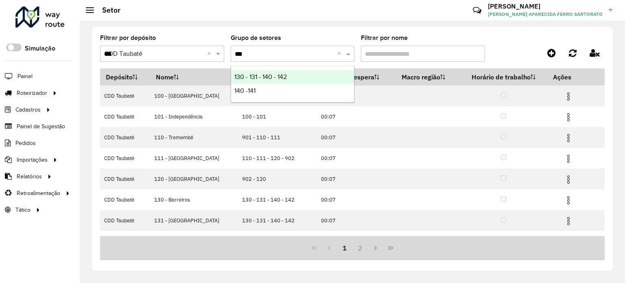
type input "***"
click at [484, 277] on div "Filtrar por depósito Selecione um depósito × CDD Taubaté *** × Grupo de setores…" at bounding box center [352, 151] width 545 height 262
